Goal: Task Accomplishment & Management: Complete application form

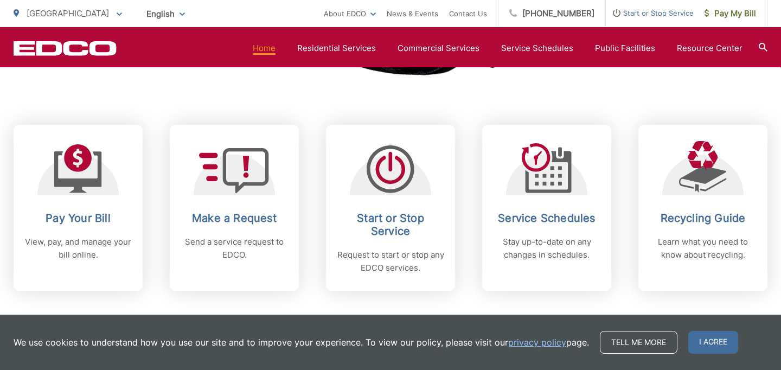
scroll to position [473, 0]
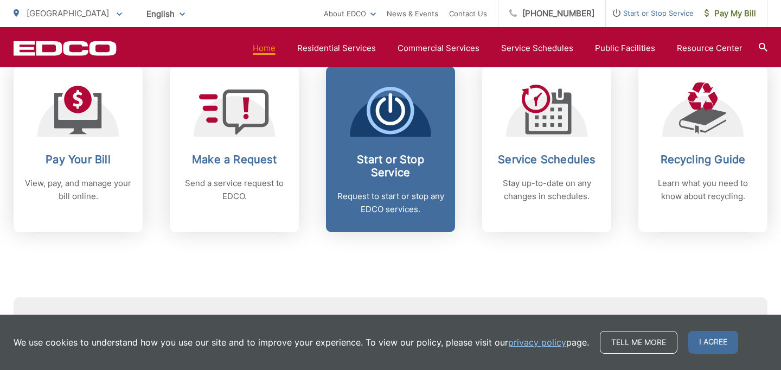
click at [395, 163] on h2 "Start or Stop Service" at bounding box center [390, 166] width 107 height 26
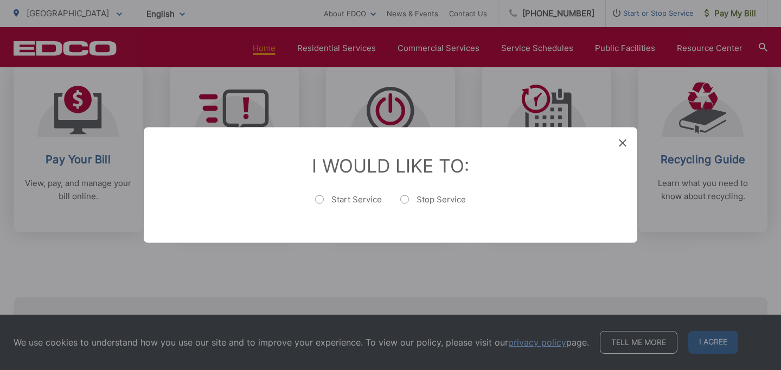
click at [348, 198] on label "Start Service" at bounding box center [348, 205] width 67 height 22
radio input "true"
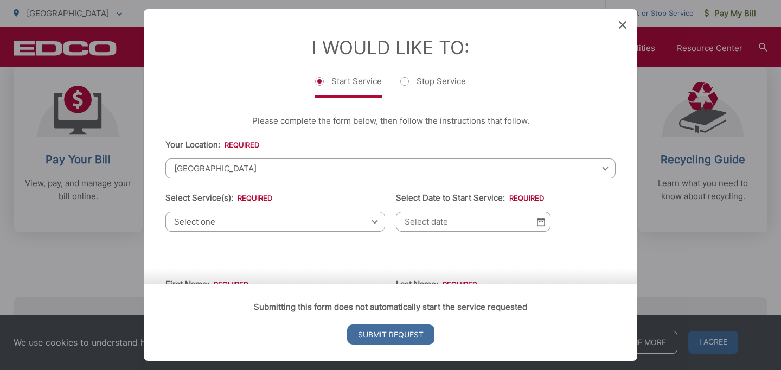
click at [573, 96] on ul "Start Service Stop Service" at bounding box center [390, 86] width 450 height 23
click at [569, 111] on div "Please complete the form below, then follow the instructions that follow. Your …" at bounding box center [390, 173] width 493 height 150
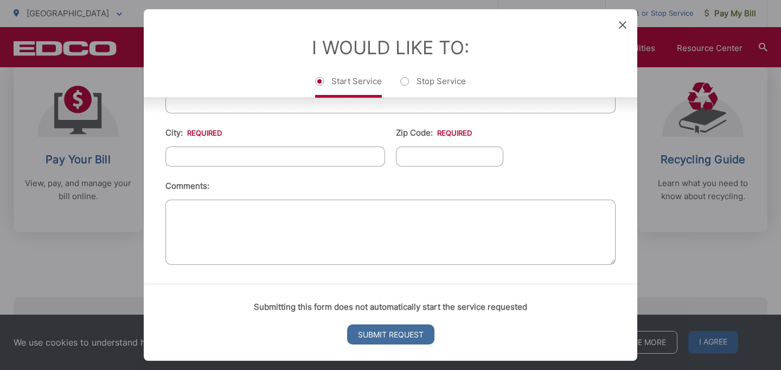
scroll to position [0, 0]
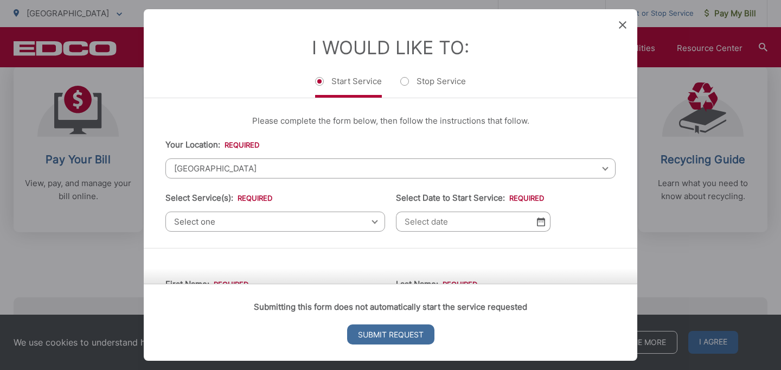
click at [284, 172] on span "[GEOGRAPHIC_DATA]" at bounding box center [390, 168] width 450 height 20
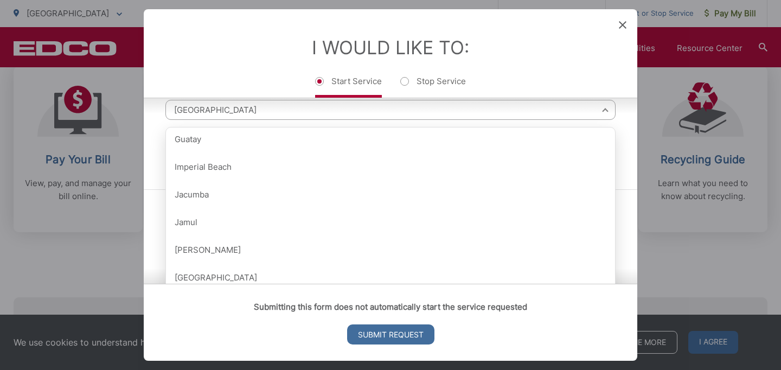
scroll to position [568, 0]
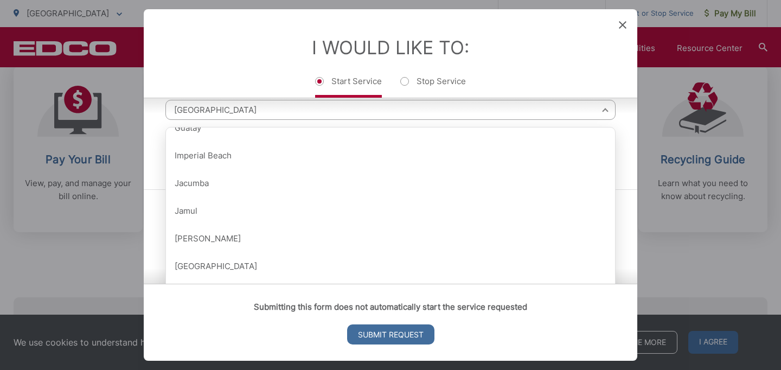
click at [246, 112] on span "[GEOGRAPHIC_DATA]" at bounding box center [390, 110] width 450 height 20
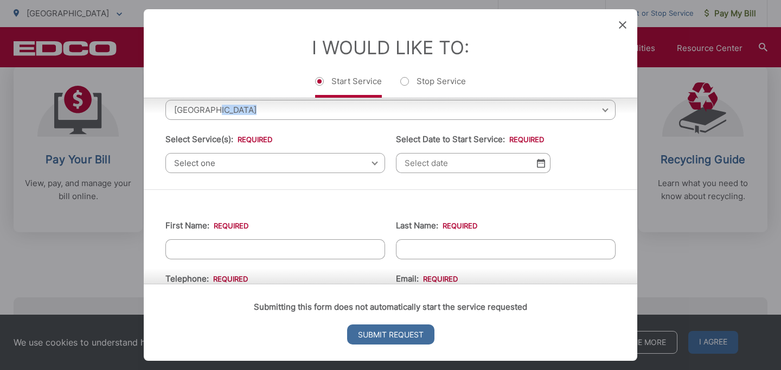
click at [246, 112] on span "[GEOGRAPHIC_DATA]" at bounding box center [390, 110] width 450 height 20
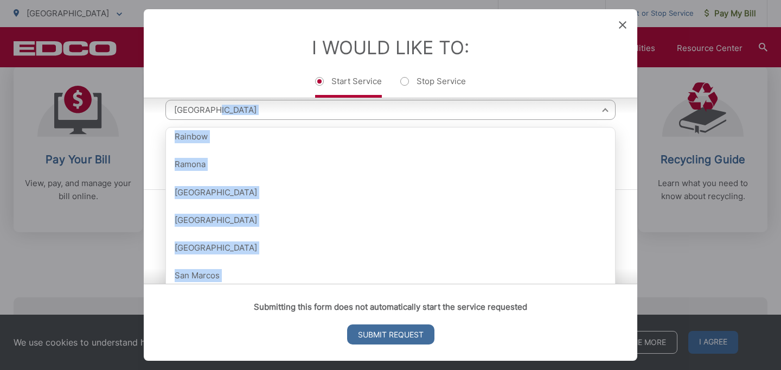
scroll to position [1219, 0]
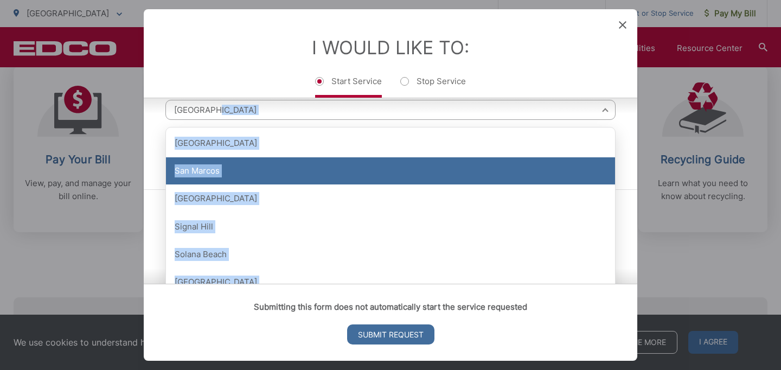
click at [253, 178] on div "San Marcos" at bounding box center [390, 170] width 449 height 27
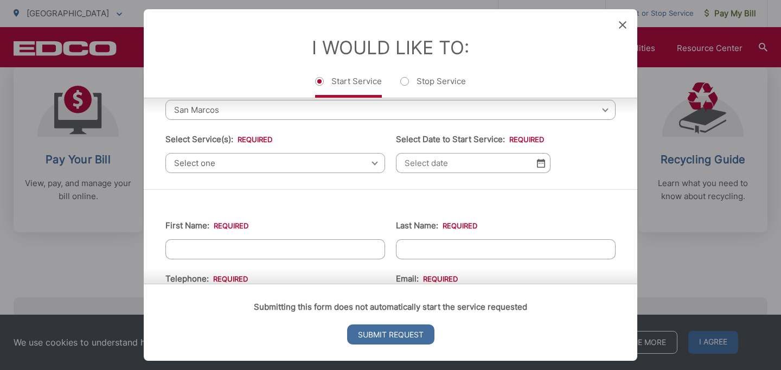
click at [308, 136] on li "Select Service(s): * Select one Residential Curbside Pickup Commercial/Business…" at bounding box center [275, 153] width 220 height 40
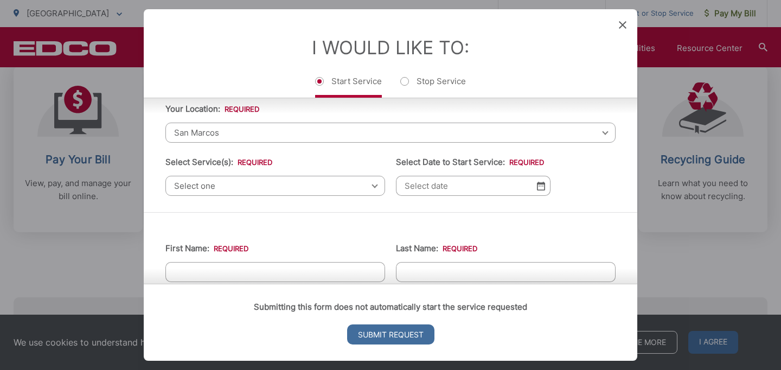
scroll to position [40, 0]
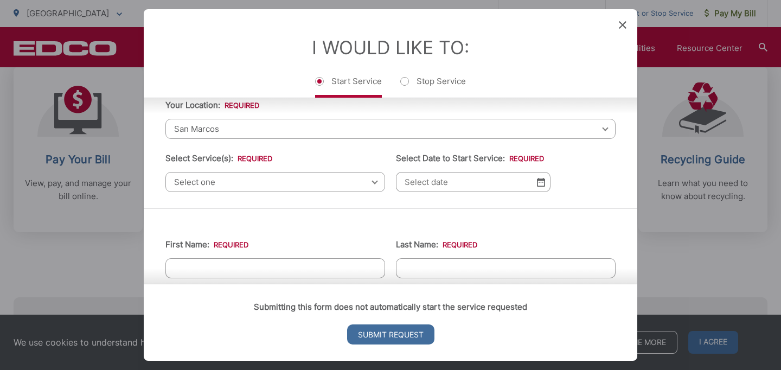
click at [282, 189] on span "Select one" at bounding box center [275, 182] width 220 height 20
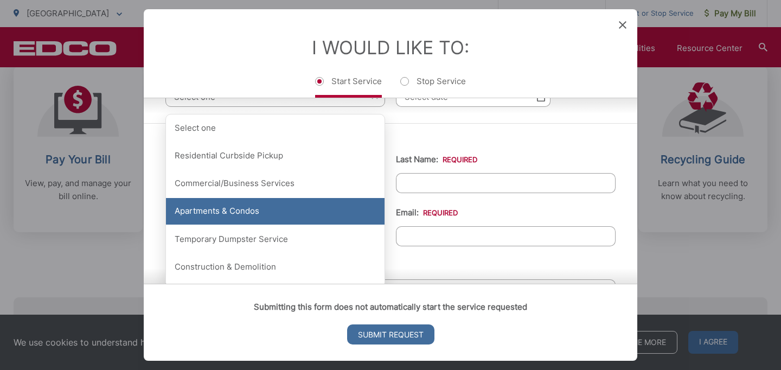
scroll to position [125, 0]
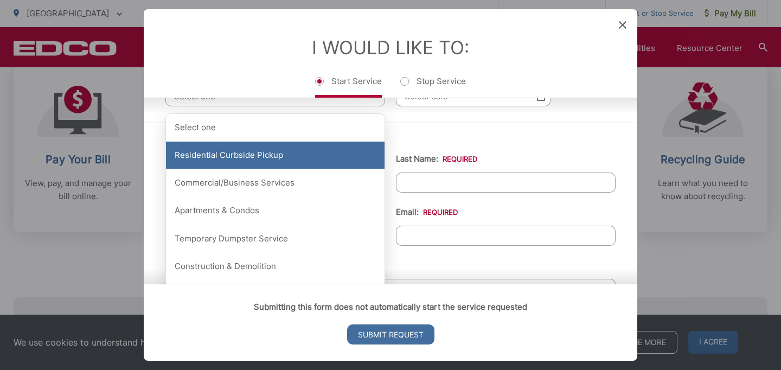
click at [300, 158] on div "Residential Curbside Pickup" at bounding box center [275, 155] width 218 height 27
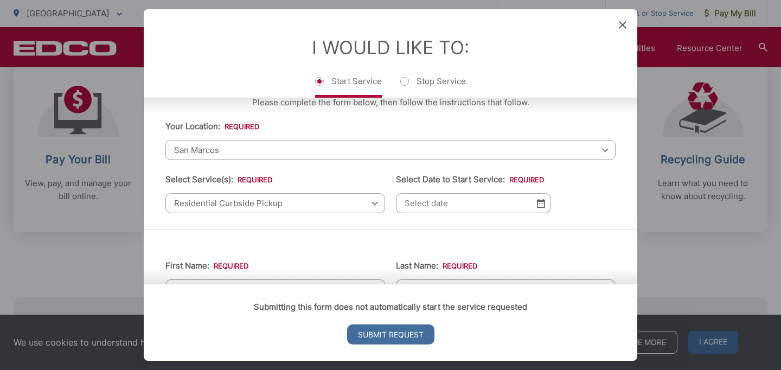
scroll to position [21, 0]
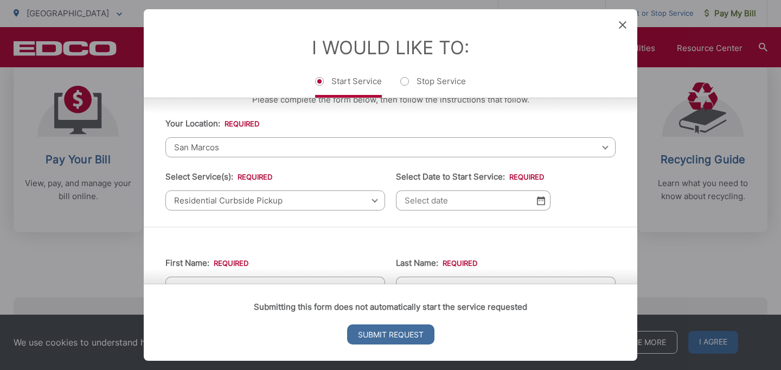
click at [542, 200] on img at bounding box center [541, 200] width 8 height 9
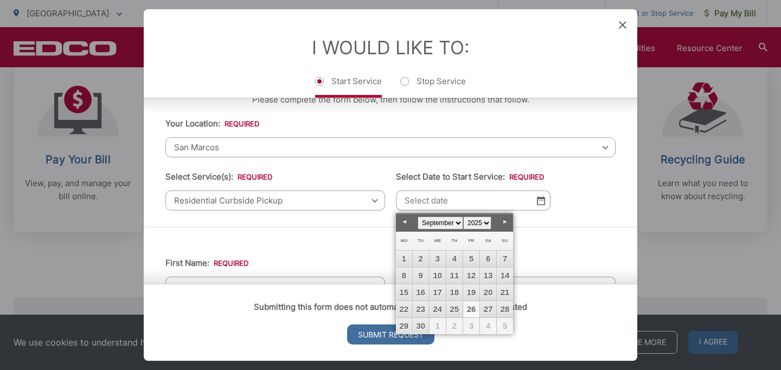
click at [471, 311] on link "26" at bounding box center [471, 309] width 16 height 16
type input "[DATE]"
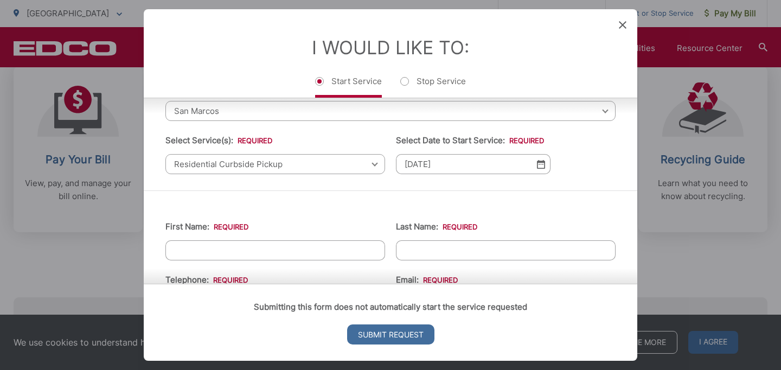
scroll to position [74, 0]
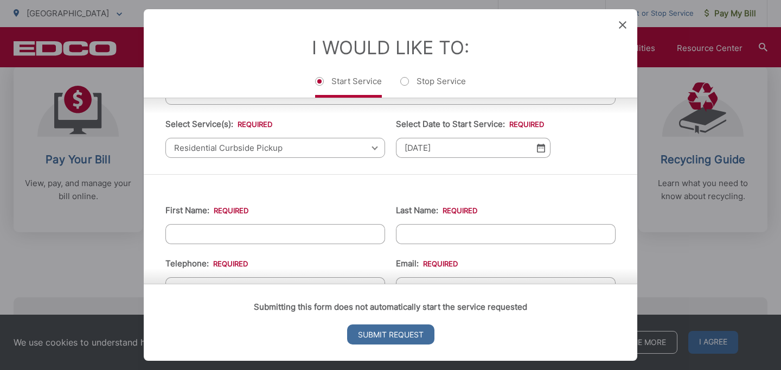
click at [311, 237] on input "First Name: *" at bounding box center [275, 234] width 220 height 20
type input "[PERSON_NAME]"
click at [406, 213] on label "Last Name: *" at bounding box center [436, 210] width 81 height 10
click at [406, 224] on input "Last Name: *" at bounding box center [506, 234] width 220 height 20
type input "[PERSON_NAME]"
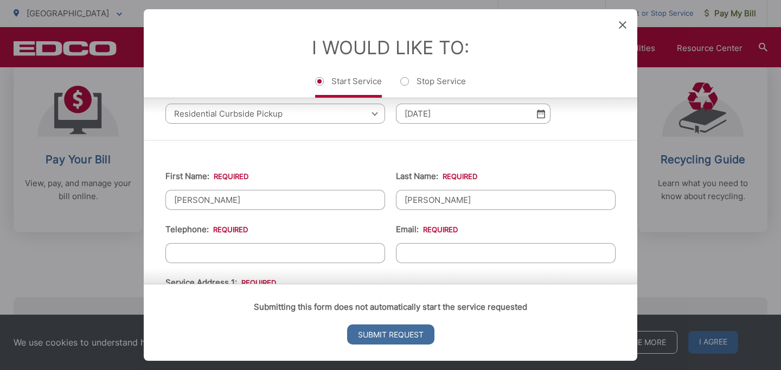
scroll to position [132, 0]
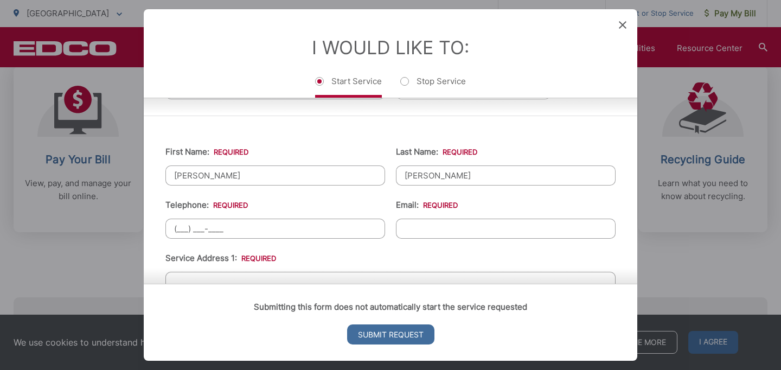
click at [261, 228] on input "(___) ___-____" at bounding box center [275, 228] width 220 height 20
type input "[PHONE_NUMBER]"
click at [439, 237] on input "Email: *" at bounding box center [506, 228] width 220 height 20
type input "[EMAIL_ADDRESS][DOMAIN_NAME]"
click at [369, 249] on ul "First Name: * [PERSON_NAME] Last Name: * [PERSON_NAME] Telephone: * [PHONE_NUMB…" at bounding box center [390, 369] width 450 height 474
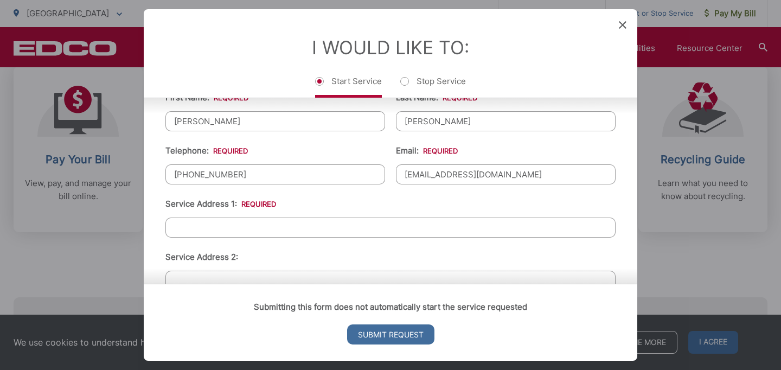
scroll to position [254, 0]
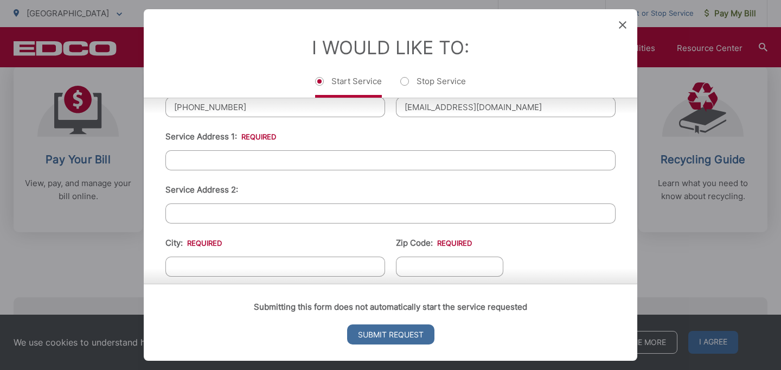
click at [289, 163] on input "Service Address 1: *" at bounding box center [390, 160] width 450 height 20
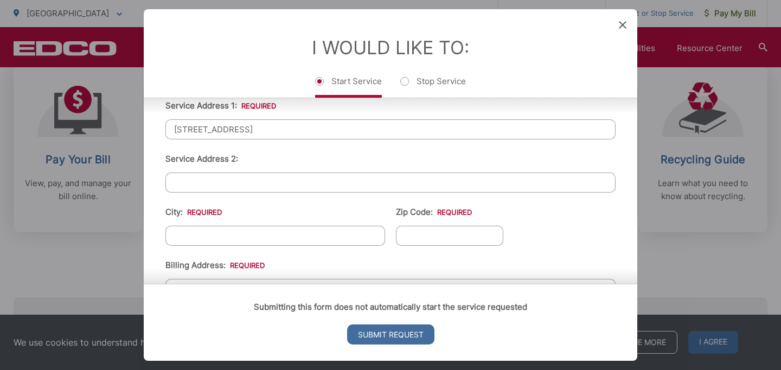
scroll to position [287, 0]
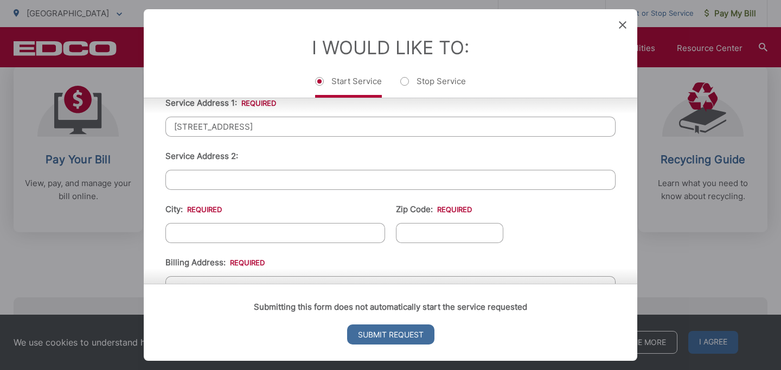
type input "[STREET_ADDRESS]"
click at [247, 230] on input "City: *" at bounding box center [275, 233] width 220 height 20
type input "San Marcos"
click at [409, 231] on input "Zip Code: *" at bounding box center [449, 233] width 107 height 20
type input "92078"
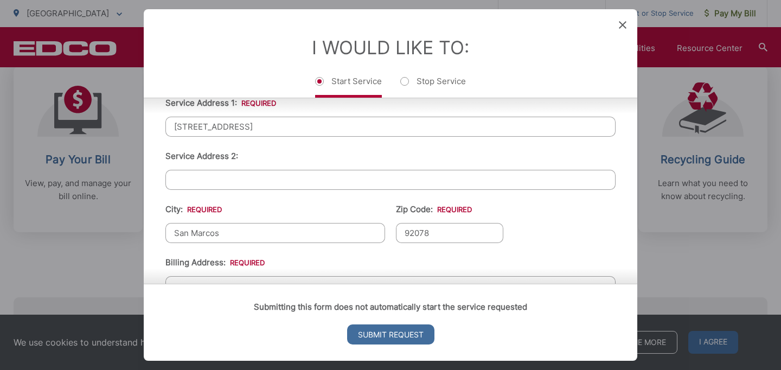
click at [520, 224] on ul "First Name: * [PERSON_NAME] Last Name: * [PERSON_NAME] Telephone: * [PHONE_NUMB…" at bounding box center [390, 214] width 450 height 474
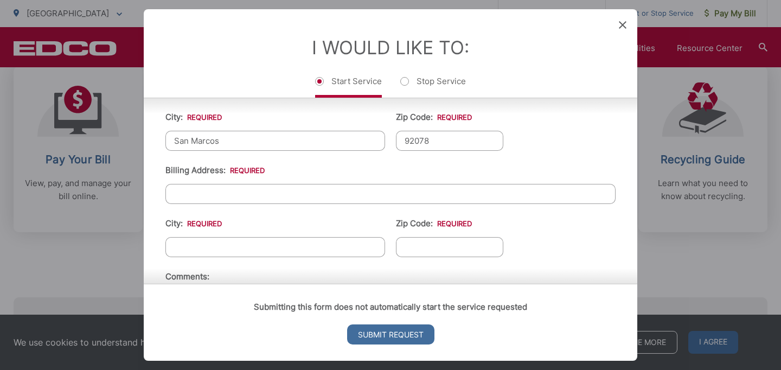
scroll to position [380, 0]
click at [275, 195] on input "Billing Address: *" at bounding box center [390, 193] width 450 height 20
type input "[STREET_ADDRESS]"
click at [250, 246] on input "City: *" at bounding box center [275, 246] width 220 height 20
type input "C"
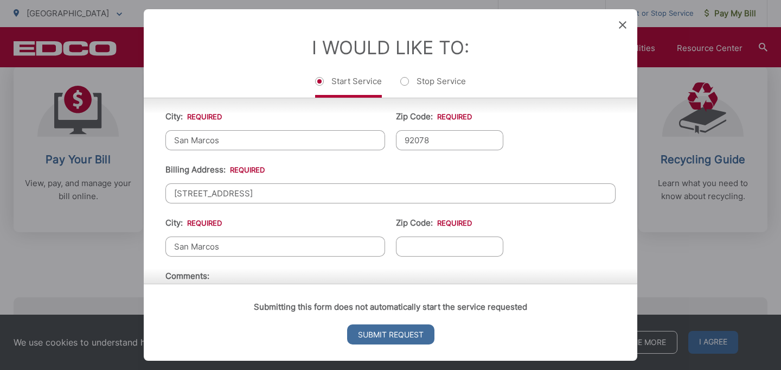
type input "San Marcos"
click at [416, 252] on input "Zip Code: *" at bounding box center [449, 246] width 107 height 20
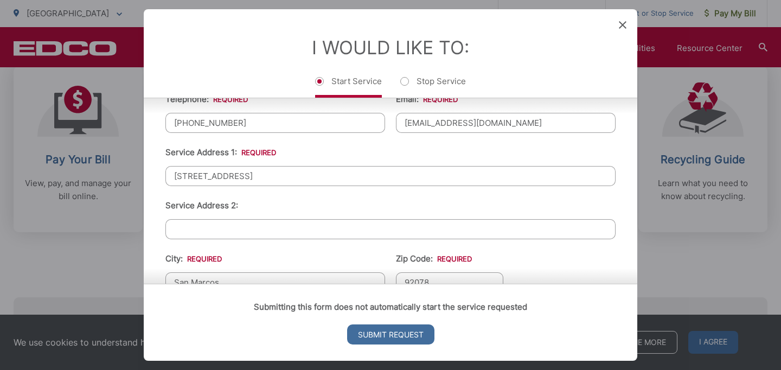
scroll to position [0, 0]
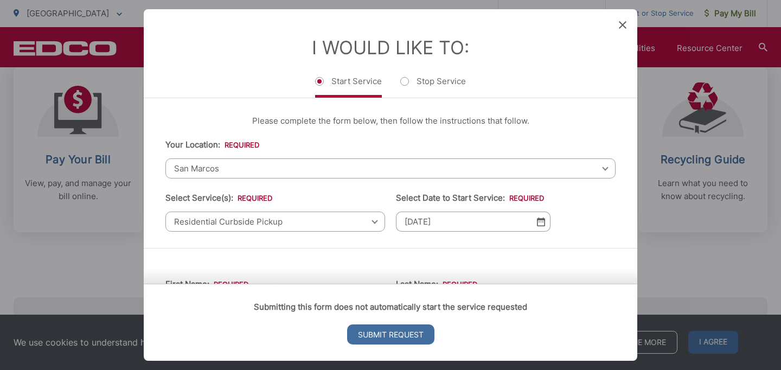
type input "92078"
click at [623, 29] on span at bounding box center [623, 25] width 8 height 11
